Goal: Information Seeking & Learning: Learn about a topic

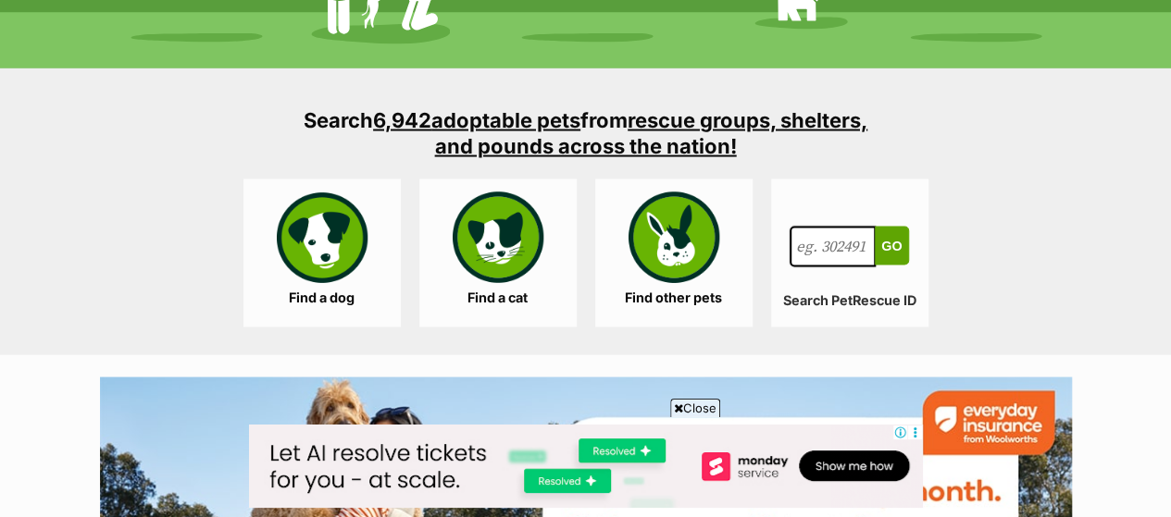
scroll to position [1751, 0]
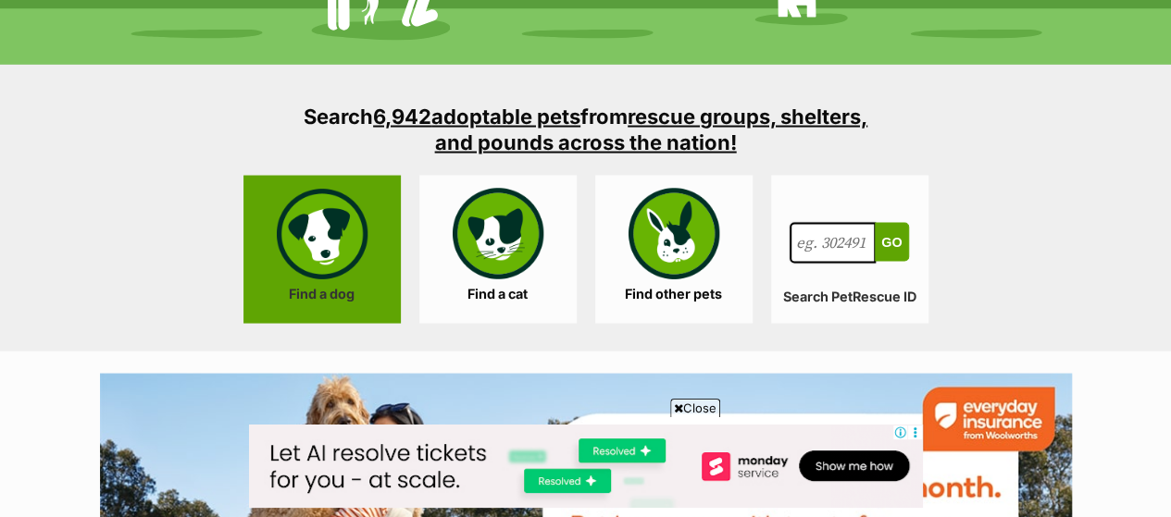
click at [325, 198] on link "Find a dog" at bounding box center [321, 249] width 157 height 148
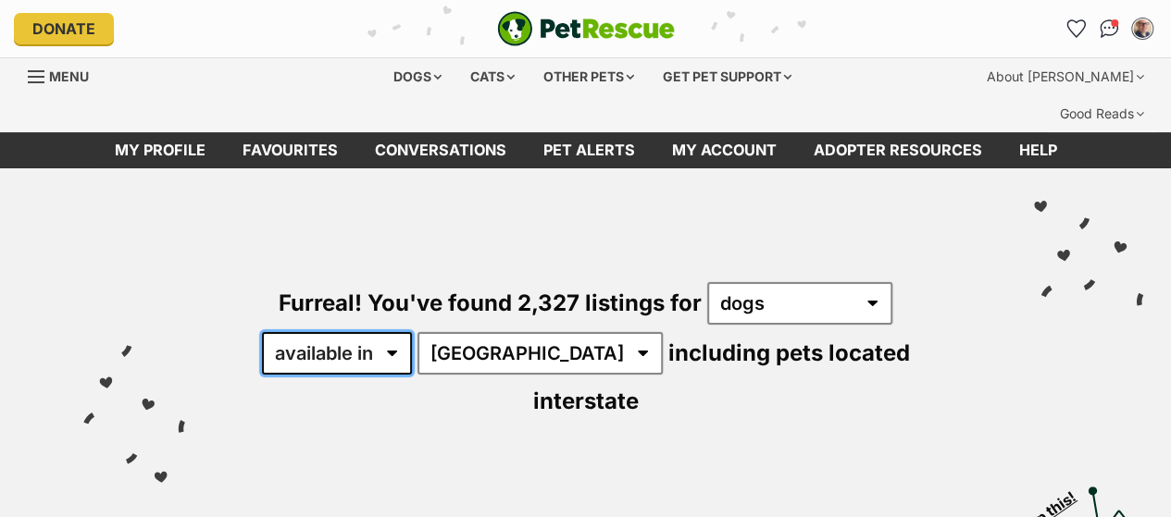
click at [394, 332] on select "available in located in" at bounding box center [337, 353] width 150 height 43
select select "disabled"
click at [262, 332] on select "available in located in" at bounding box center [337, 353] width 150 height 43
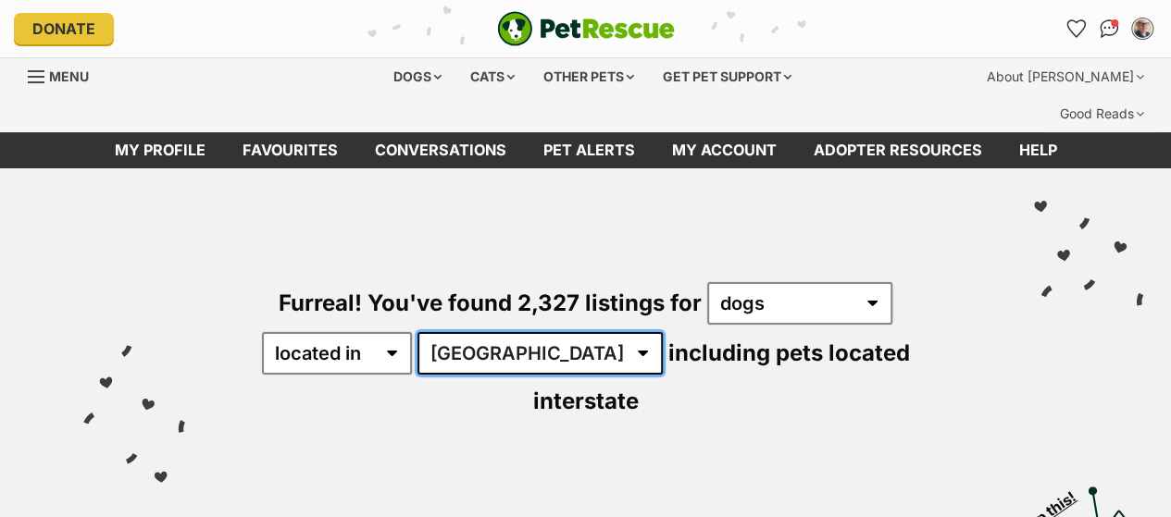
click at [531, 332] on select "Australia ACT NSW NT QLD SA TAS VIC WA" at bounding box center [539, 353] width 245 height 43
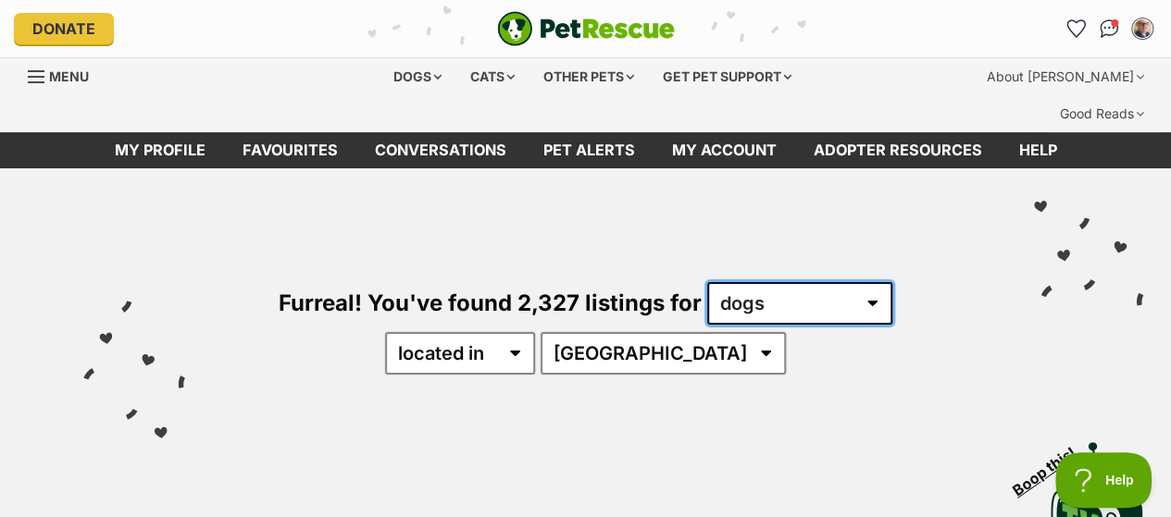
click at [870, 282] on select "any type of pet cats dogs other pets" at bounding box center [799, 303] width 185 height 43
click at [707, 282] on select "any type of pet cats dogs other pets" at bounding box center [799, 303] width 185 height 43
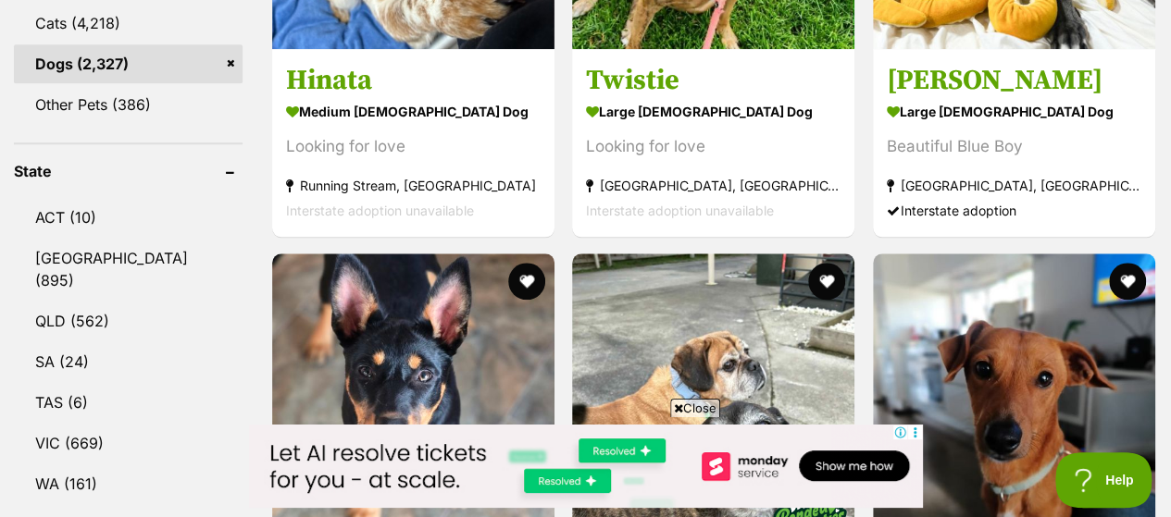
scroll to position [876, 0]
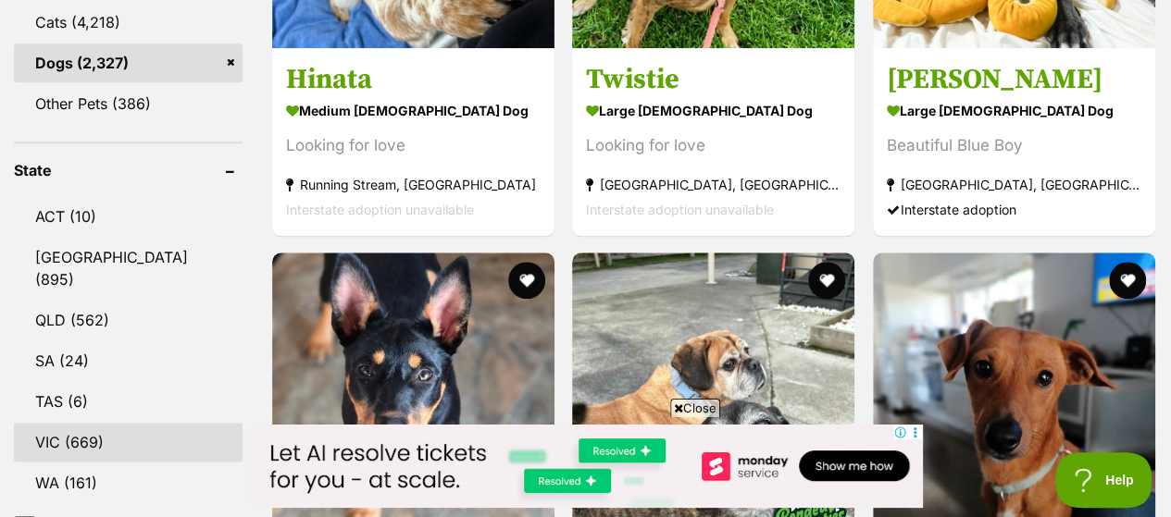
click at [57, 423] on link "VIC (669)" at bounding box center [128, 442] width 229 height 39
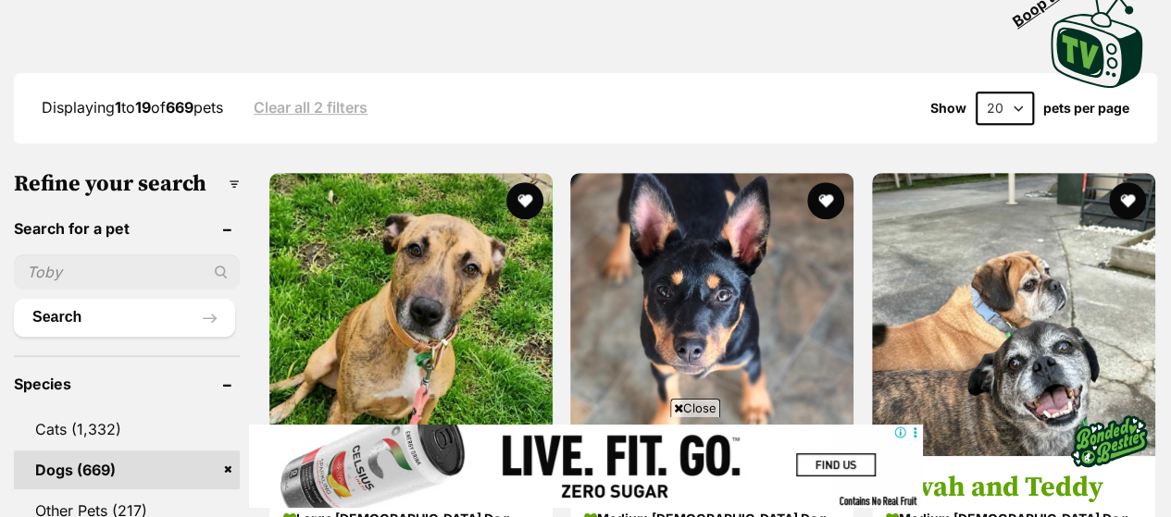
scroll to position [470, 0]
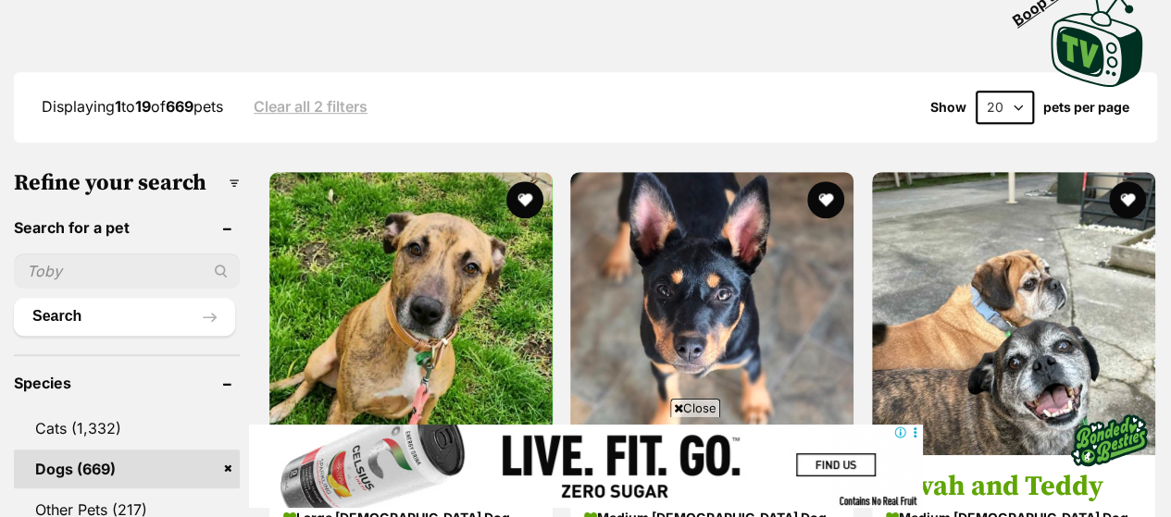
click at [674, 412] on icon at bounding box center [678, 409] width 9 height 12
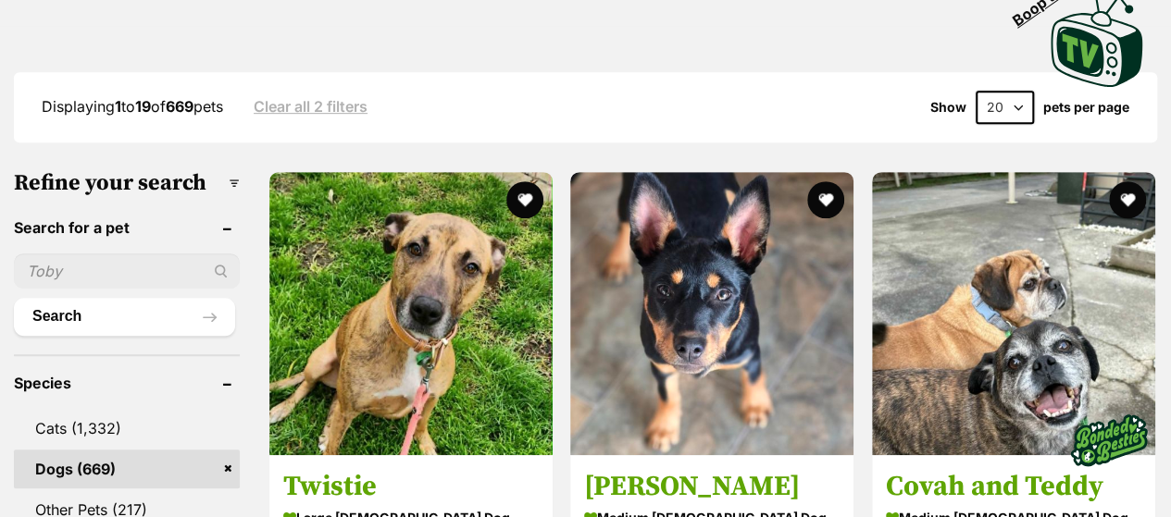
scroll to position [0, 0]
click at [50, 254] on input "text" at bounding box center [127, 271] width 226 height 35
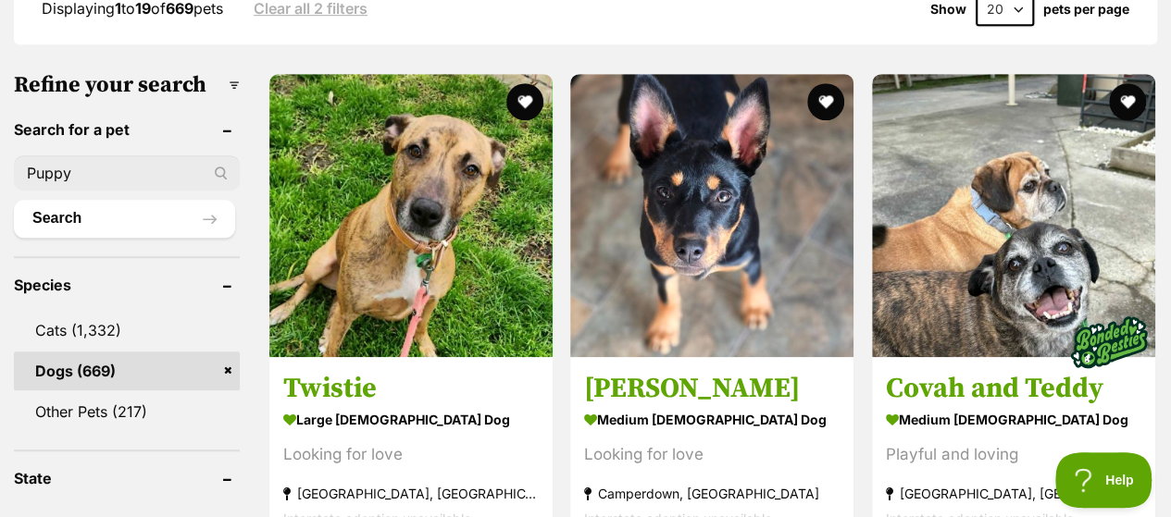
scroll to position [565, 0]
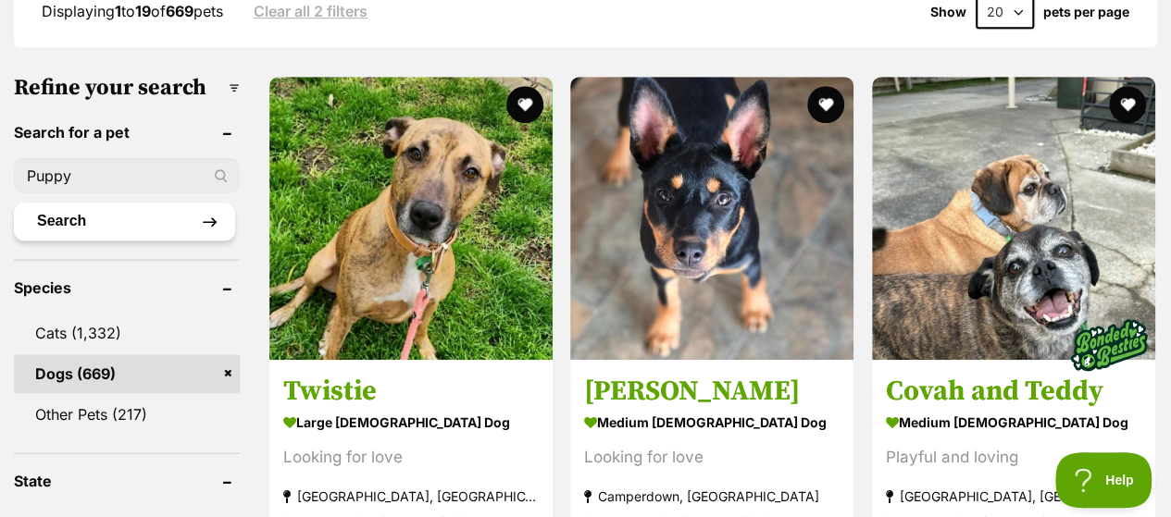
type input "Puppy"
click at [157, 203] on button "Search" at bounding box center [124, 221] width 221 height 37
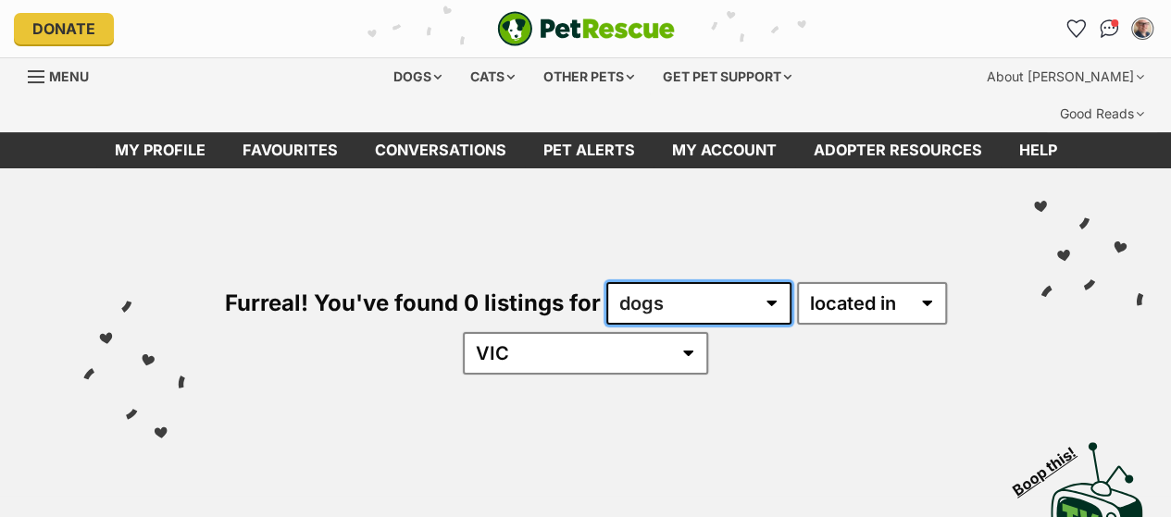
click at [768, 282] on select "any type of pet dogs" at bounding box center [698, 303] width 185 height 43
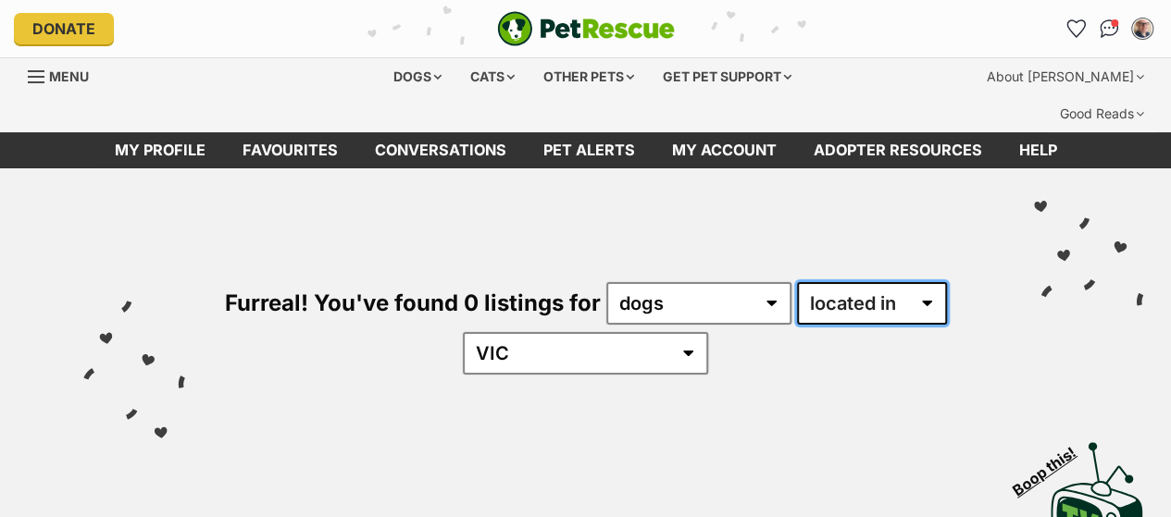
click at [925, 282] on select "available in located in" at bounding box center [872, 303] width 150 height 43
click at [797, 282] on select "available in located in" at bounding box center [872, 303] width 150 height 43
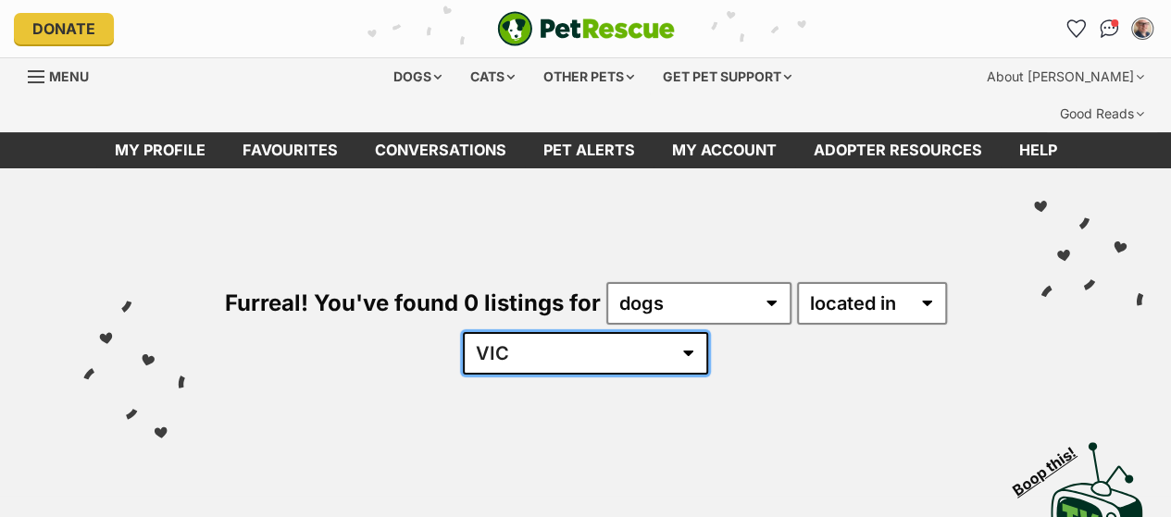
click at [637, 332] on select "[GEOGRAPHIC_DATA] QLD [GEOGRAPHIC_DATA]" at bounding box center [585, 353] width 245 height 43
click at [519, 332] on select "[GEOGRAPHIC_DATA] QLD [GEOGRAPHIC_DATA]" at bounding box center [585, 353] width 245 height 43
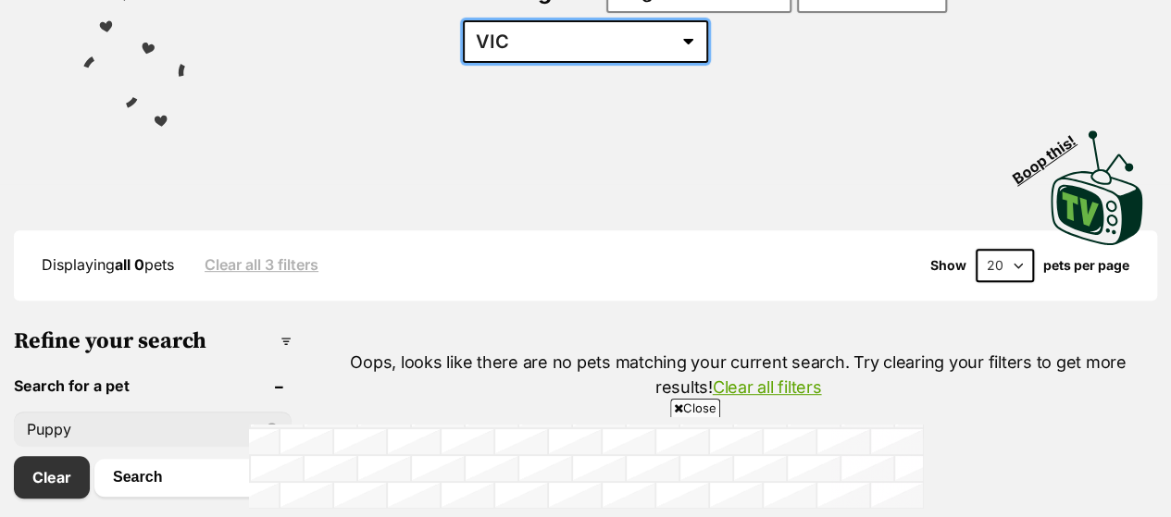
scroll to position [315, 0]
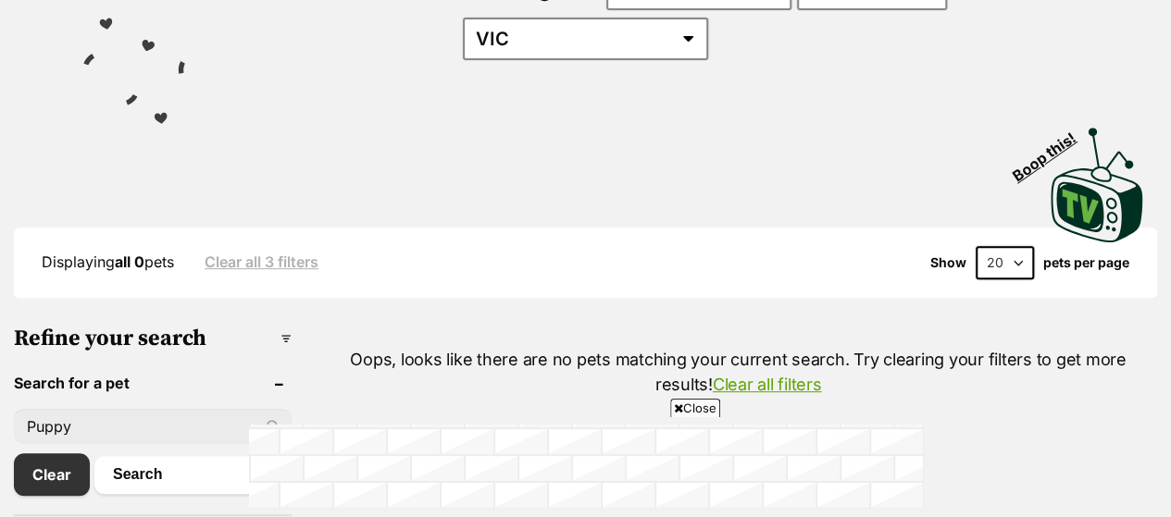
click at [678, 411] on icon at bounding box center [678, 409] width 9 height 12
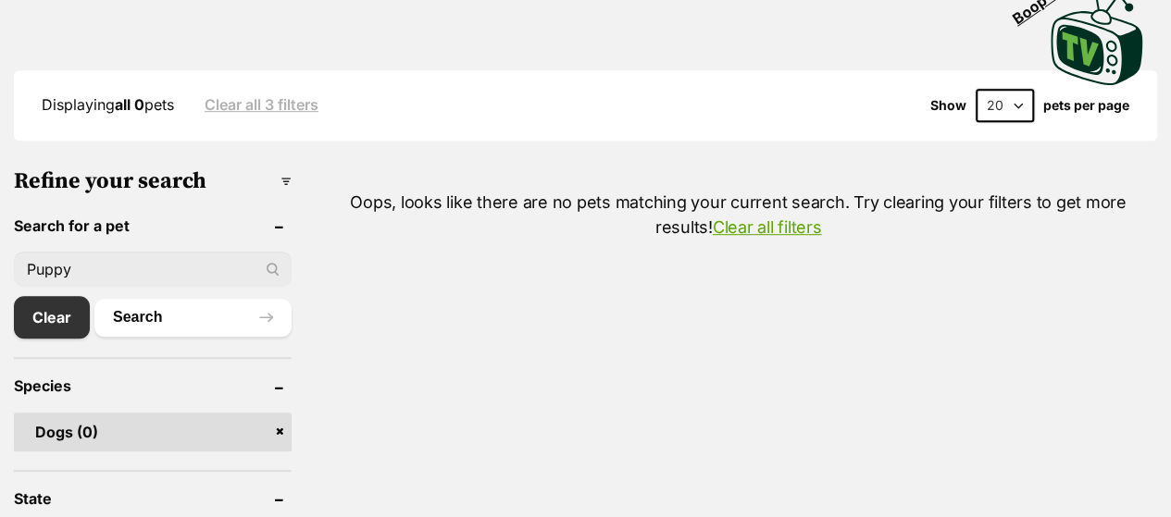
scroll to position [505, 0]
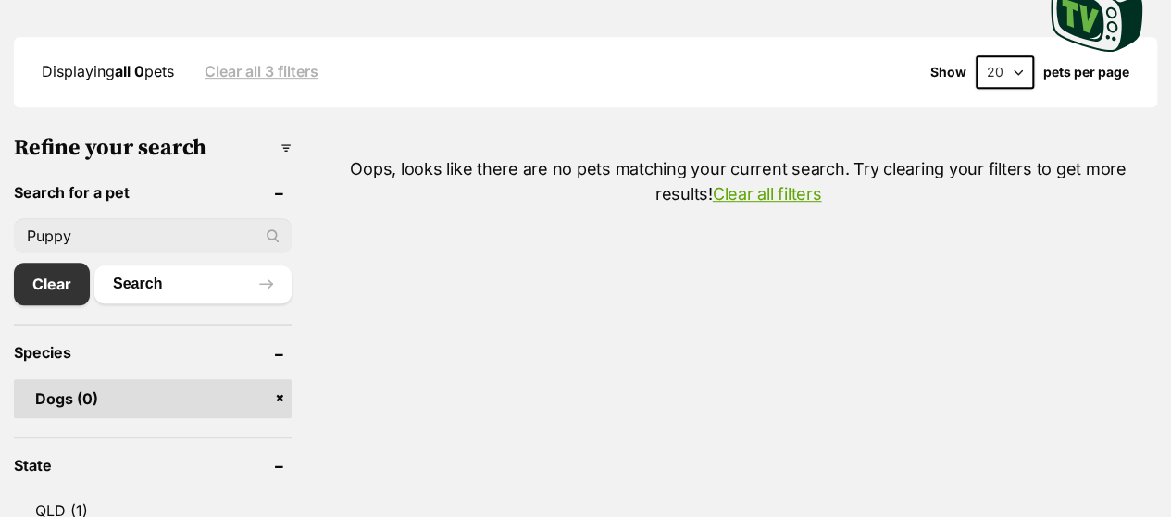
click at [98, 218] on input "Puppy" at bounding box center [153, 235] width 278 height 35
type input "Pup"
click at [279, 184] on header "Search for a pet" at bounding box center [153, 192] width 278 height 17
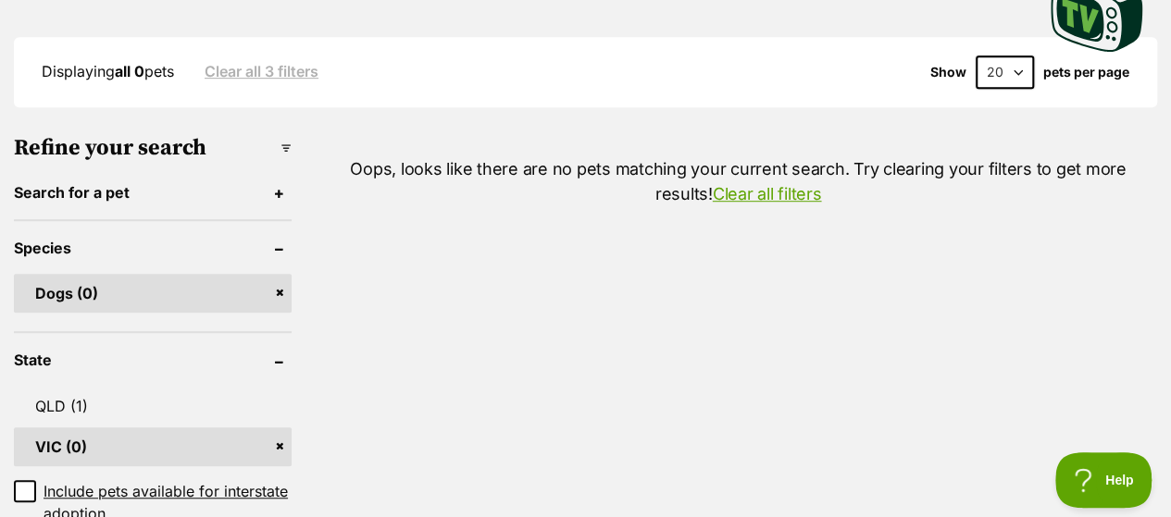
click at [279, 184] on header "Search for a pet" at bounding box center [153, 192] width 278 height 17
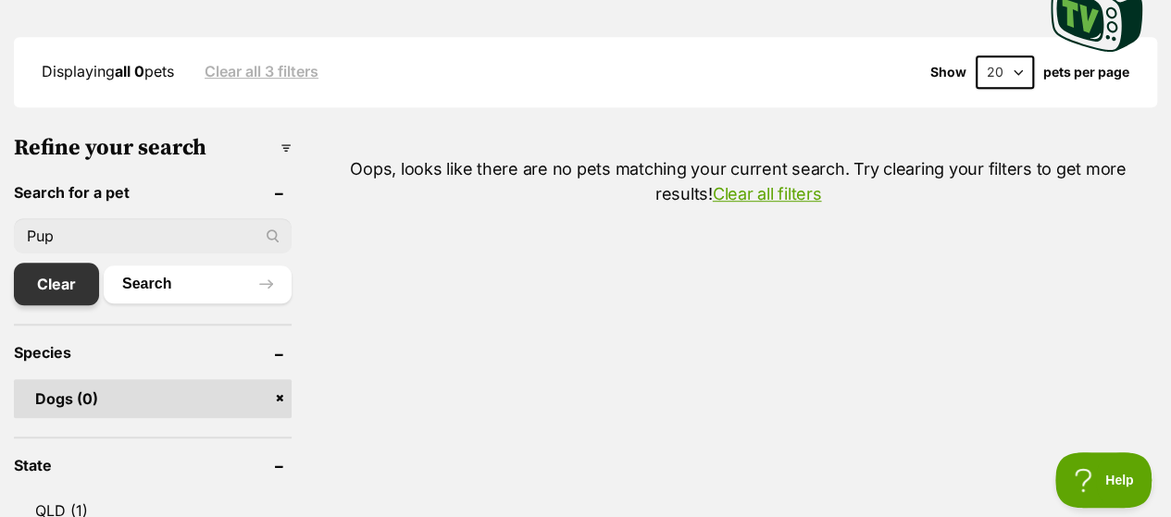
click at [54, 263] on link "Clear" at bounding box center [56, 284] width 85 height 43
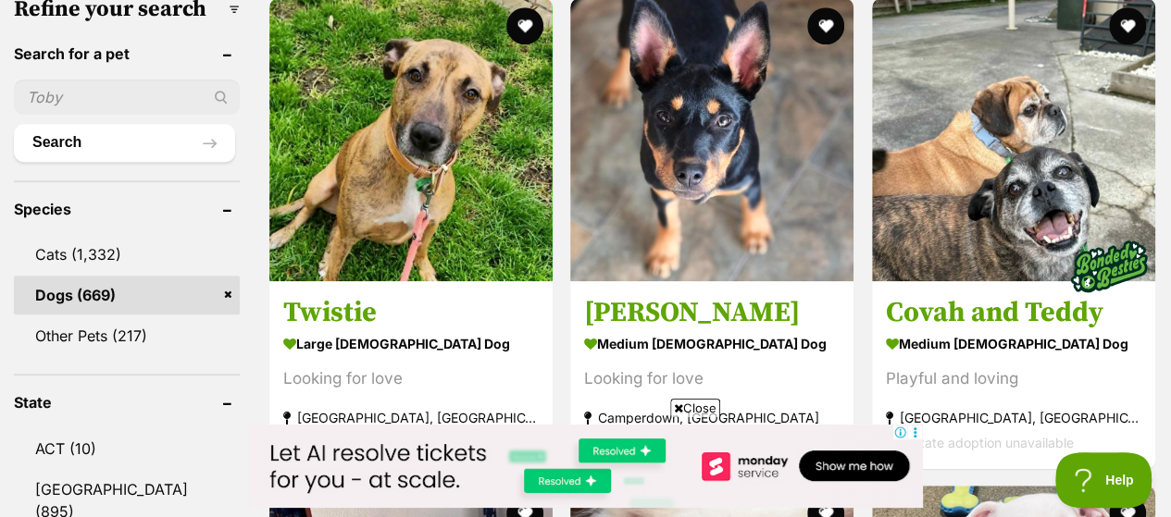
click at [77, 80] on input "text" at bounding box center [127, 97] width 226 height 35
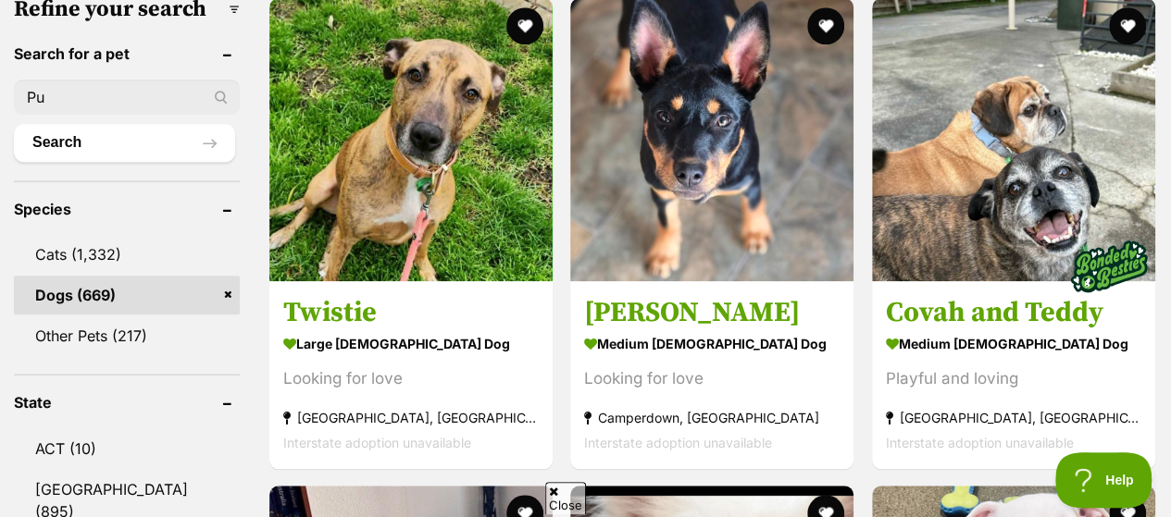
type input "P"
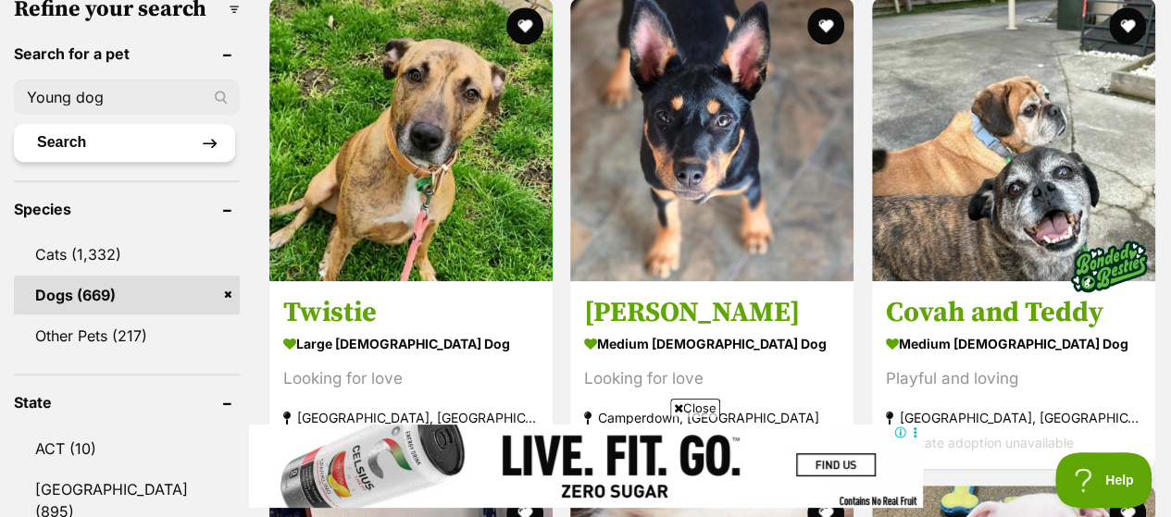
type input "Young dog"
click at [205, 124] on button "Search" at bounding box center [124, 142] width 221 height 37
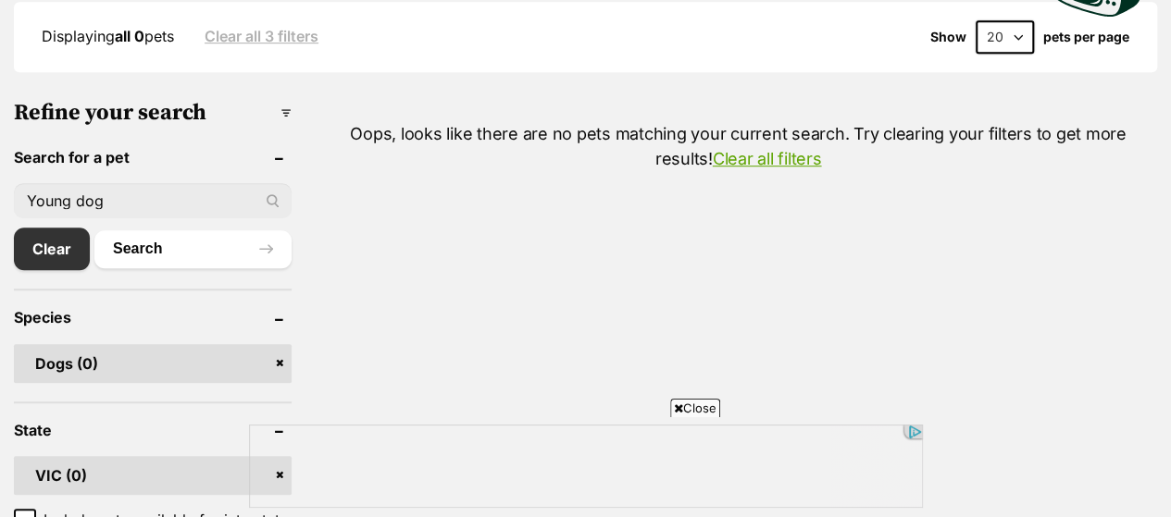
click at [140, 183] on input "Young dog" at bounding box center [153, 200] width 278 height 35
click at [271, 183] on div "Young dog" at bounding box center [153, 200] width 278 height 35
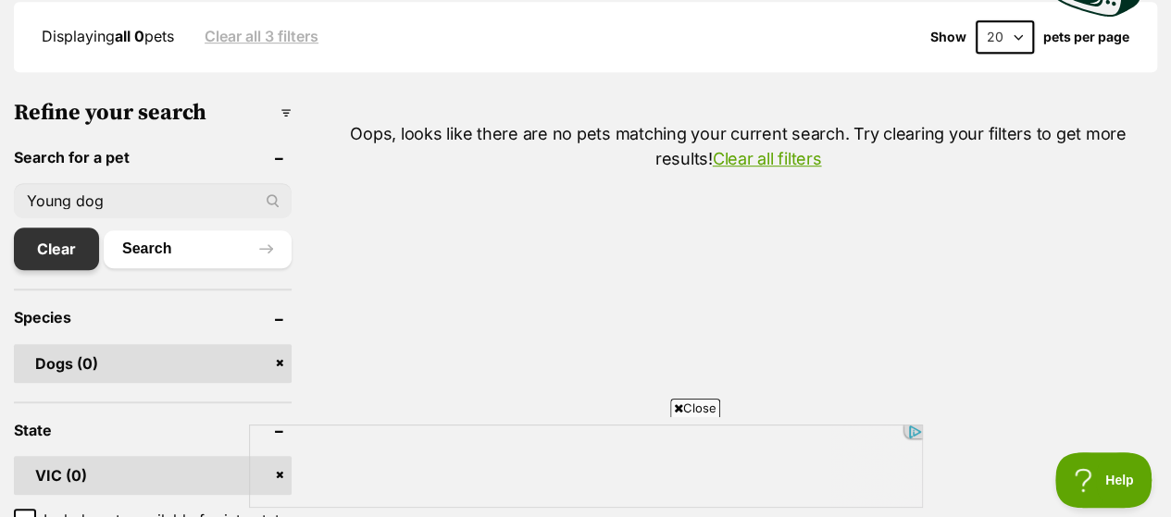
click at [56, 228] on link "Clear" at bounding box center [56, 249] width 85 height 43
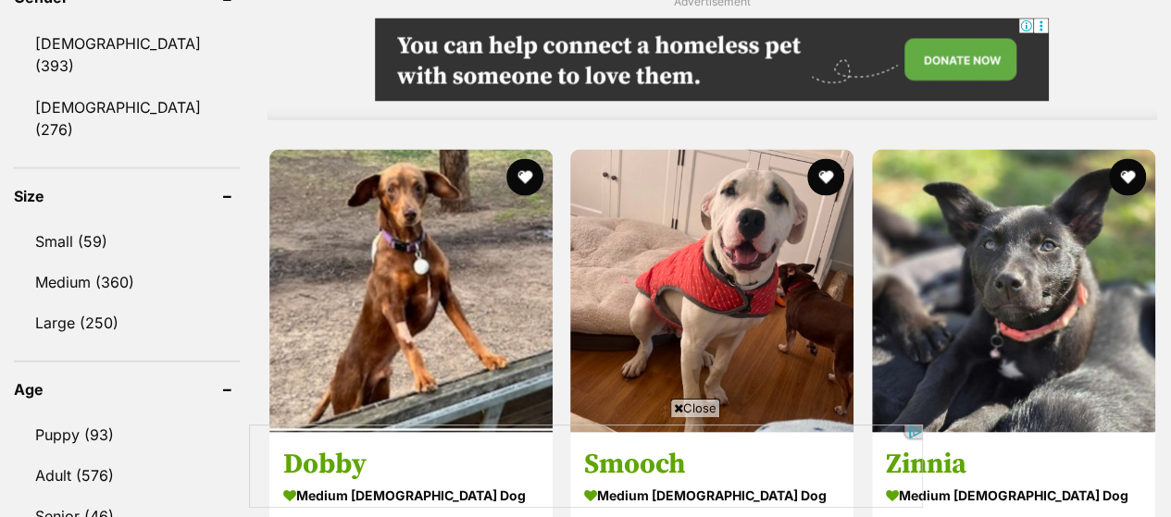
scroll to position [1650, 0]
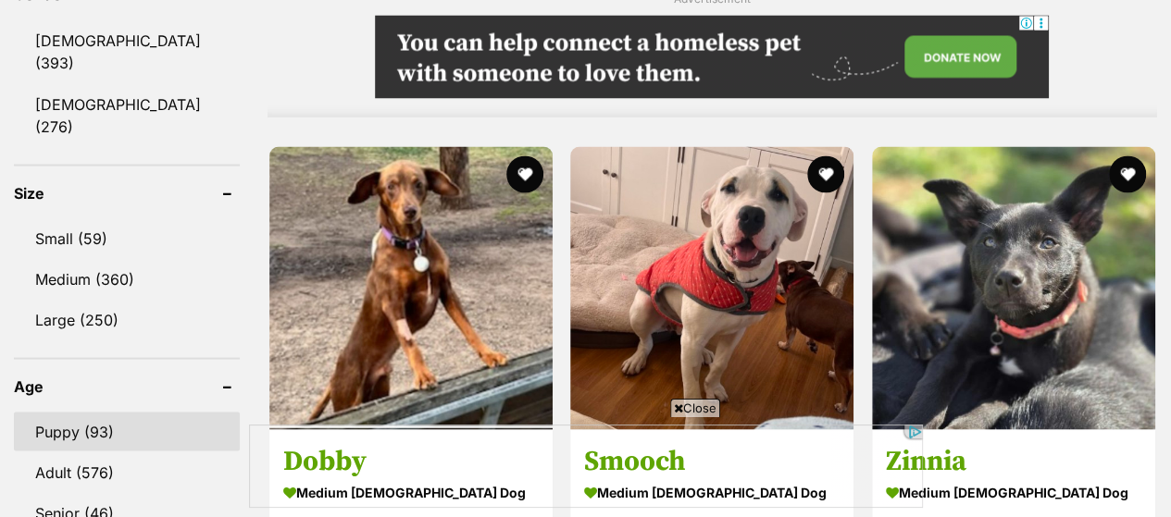
click at [75, 412] on link "Puppy (93)" at bounding box center [127, 431] width 226 height 39
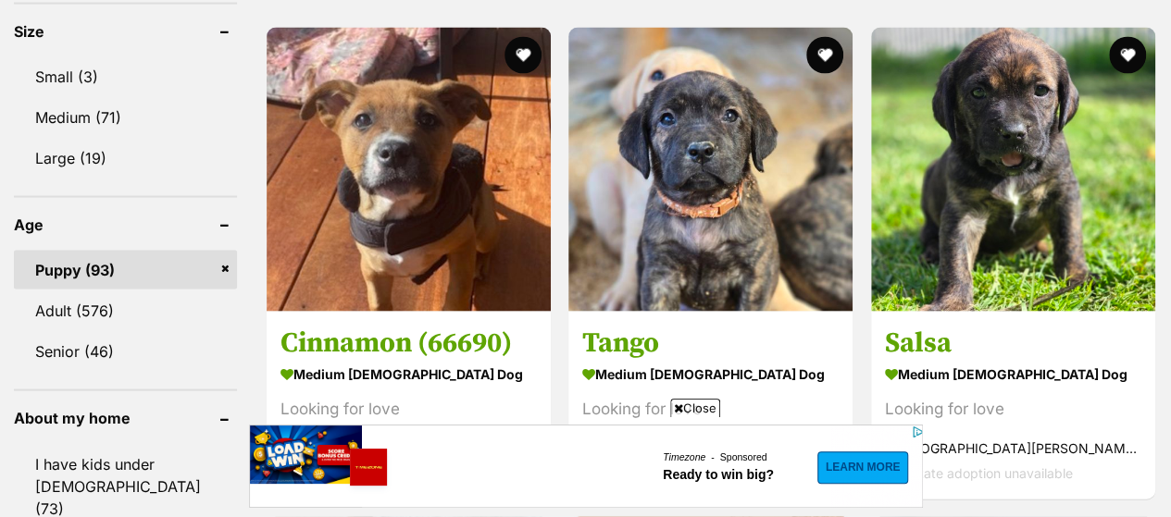
scroll to position [1800, 0]
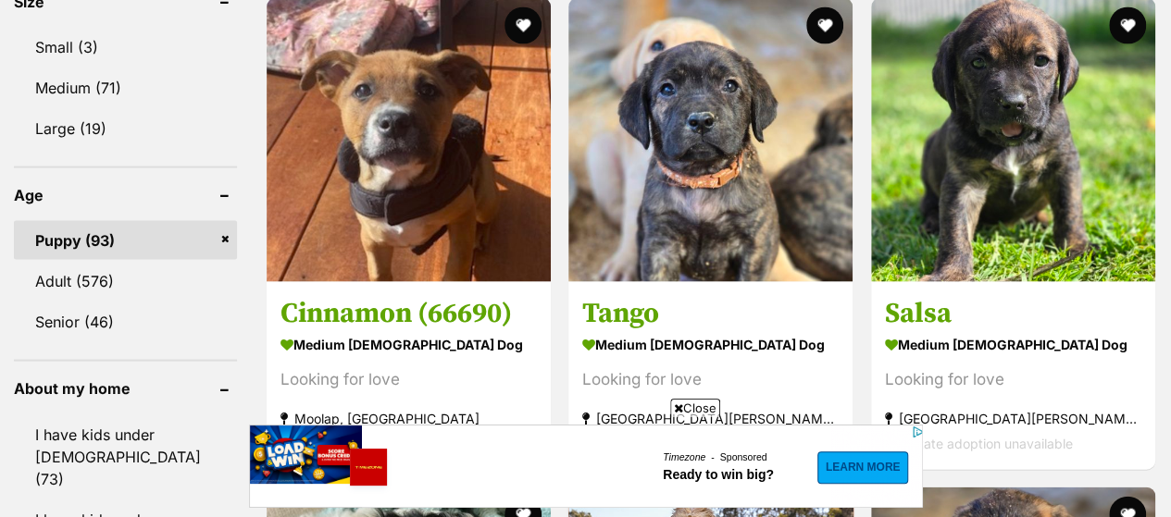
click at [680, 402] on span "Close" at bounding box center [695, 408] width 50 height 19
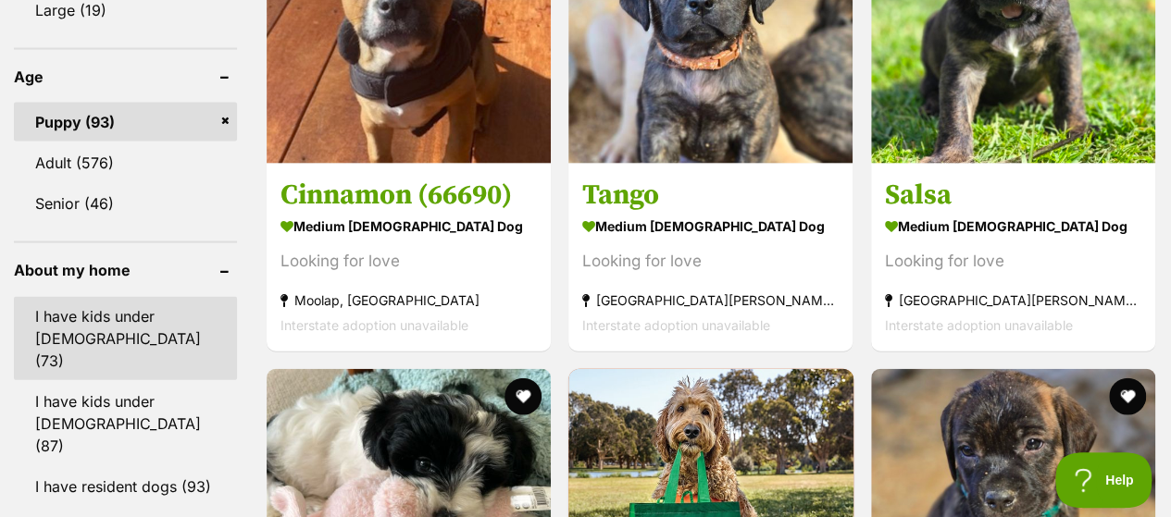
scroll to position [1918, 0]
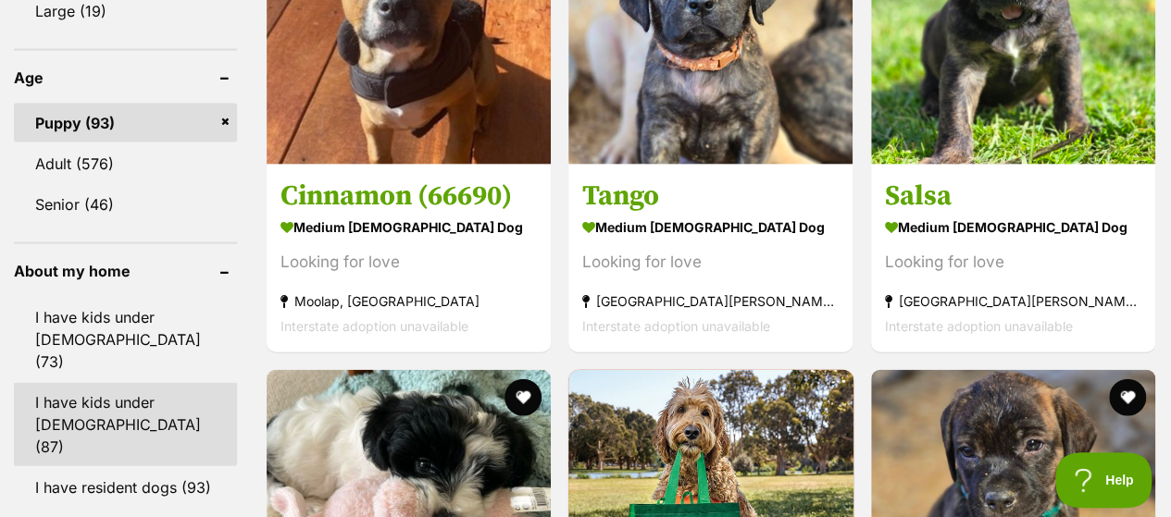
click at [102, 383] on link "I have kids under [DEMOGRAPHIC_DATA] (87)" at bounding box center [125, 424] width 223 height 83
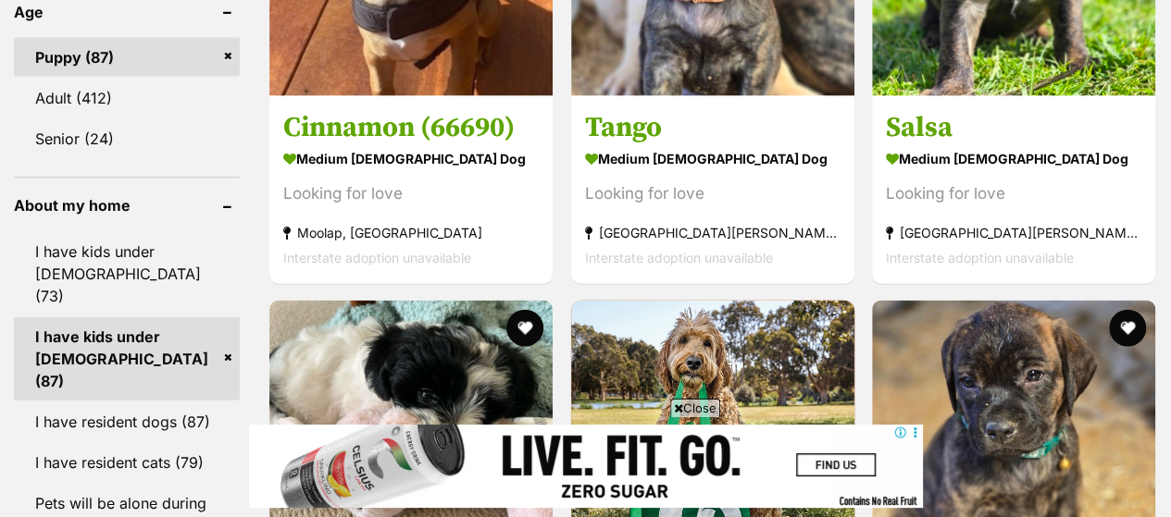
click at [226, 317] on link "I have kids under 12 years old (87)" at bounding box center [127, 358] width 226 height 83
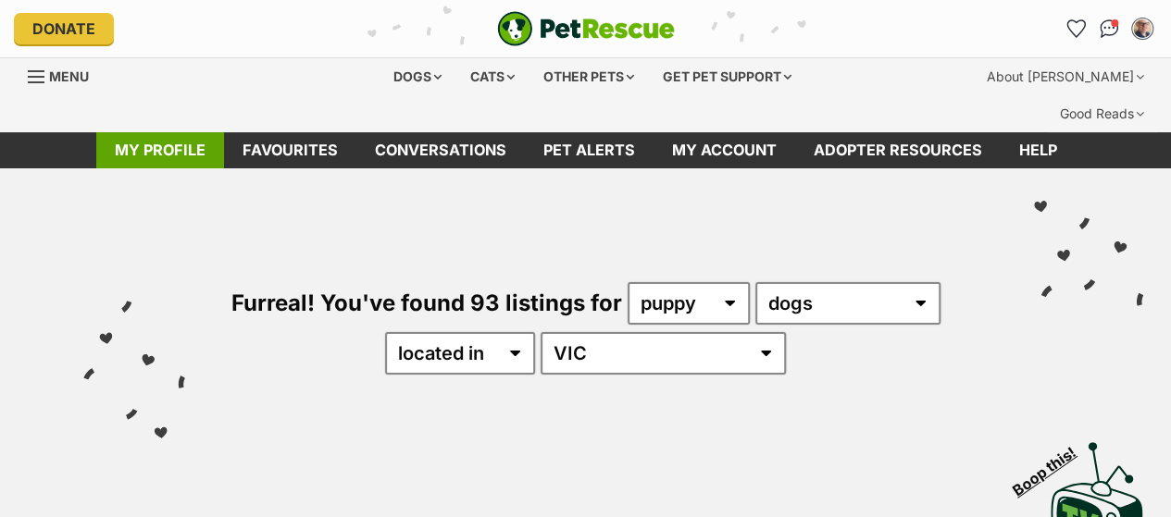
click at [155, 132] on link "My profile" at bounding box center [160, 150] width 128 height 36
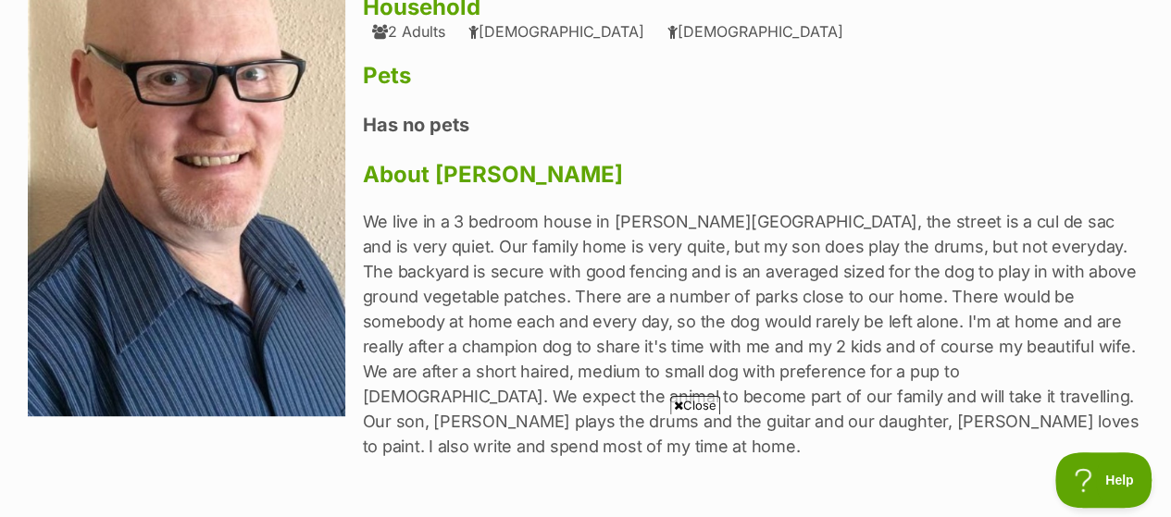
scroll to position [389, 0]
